Goal: Information Seeking & Learning: Learn about a topic

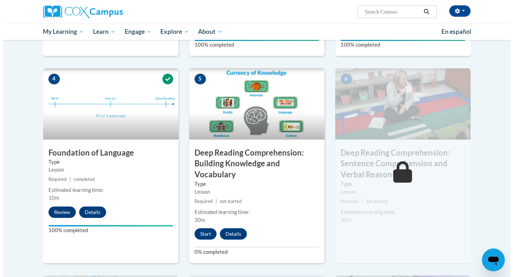
scroll to position [308, 0]
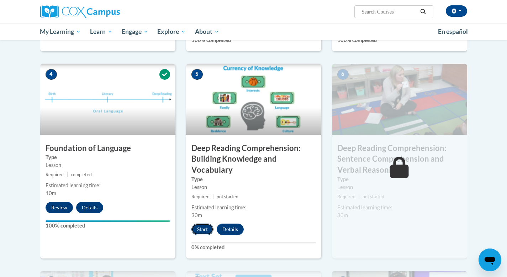
click at [202, 234] on button "Start" at bounding box center [203, 229] width 22 height 11
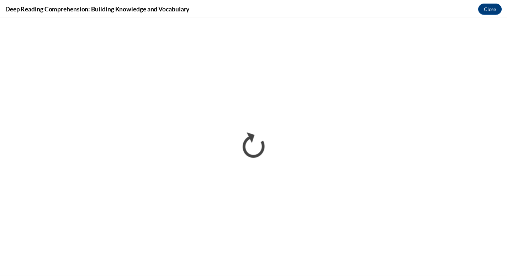
scroll to position [0, 0]
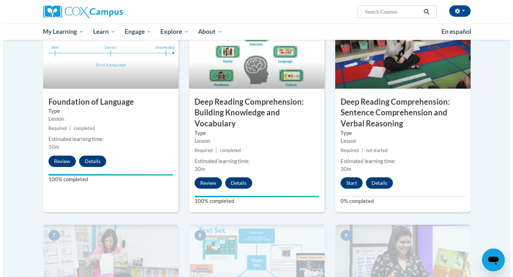
scroll to position [361, 0]
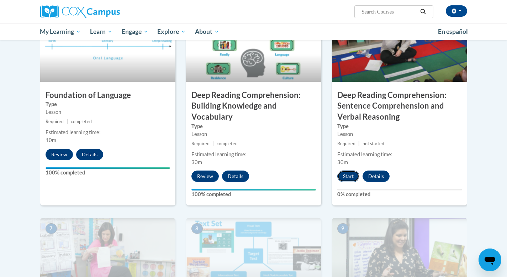
click at [350, 176] on button "Start" at bounding box center [349, 176] width 22 height 11
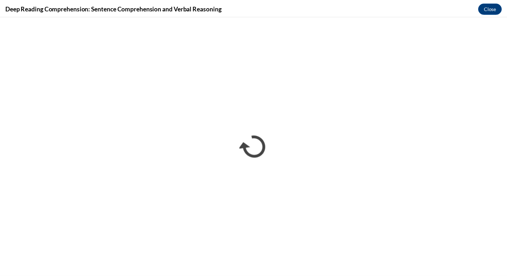
scroll to position [0, 0]
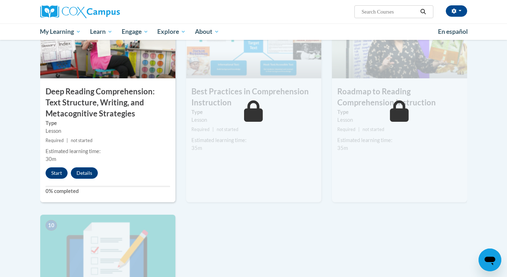
scroll to position [544, 0]
